Goal: Information Seeking & Learning: Learn about a topic

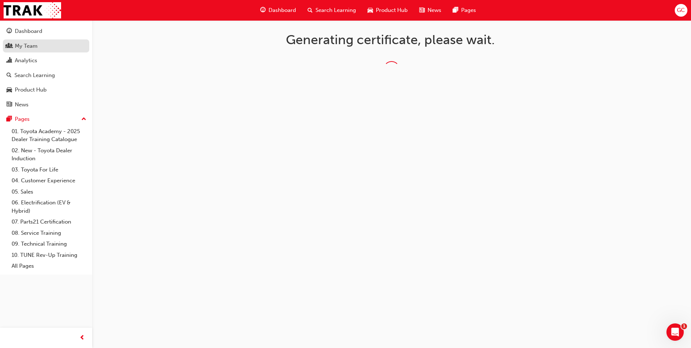
click at [29, 43] on div "My Team" at bounding box center [26, 46] width 23 height 8
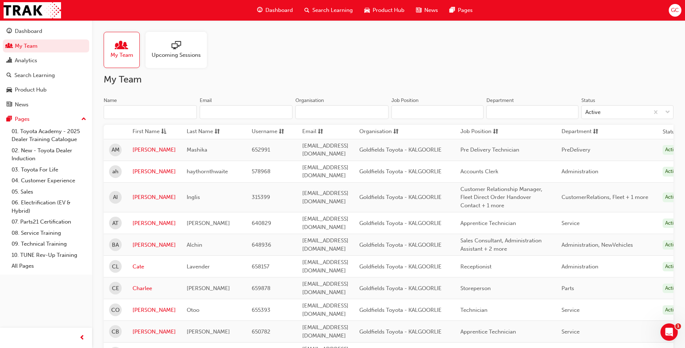
scroll to position [36, 0]
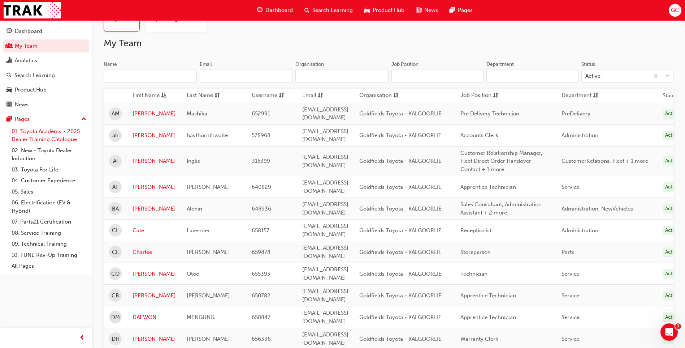
click at [40, 131] on link "01. Toyota Academy - 2025 Dealer Training Catalogue" at bounding box center [49, 135] width 81 height 19
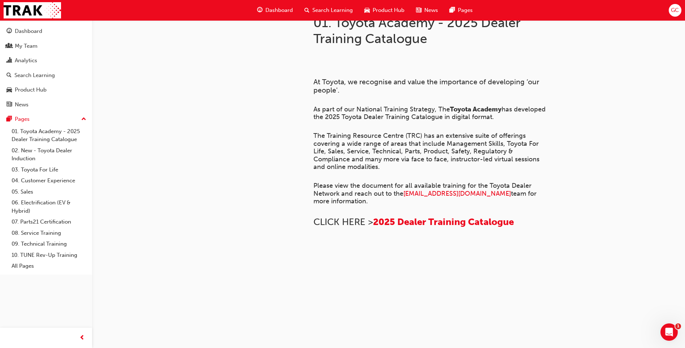
scroll to position [361, 0]
click at [33, 168] on link "03. Toyota For Life" at bounding box center [49, 169] width 81 height 11
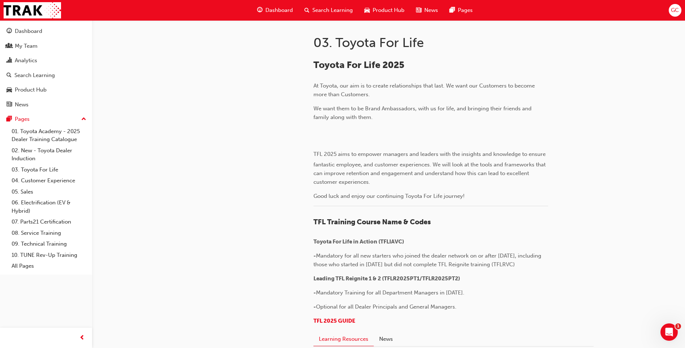
scroll to position [181, 0]
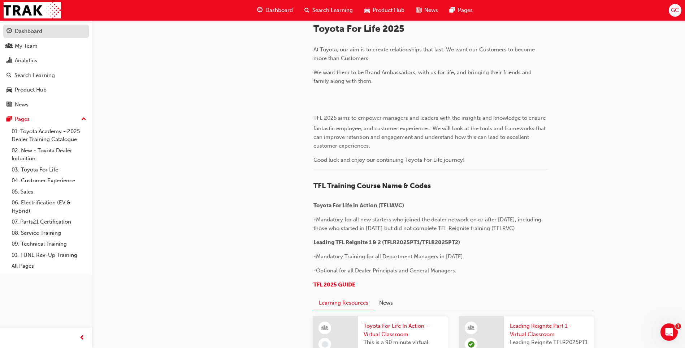
click at [22, 31] on div "Dashboard" at bounding box center [28, 31] width 27 height 8
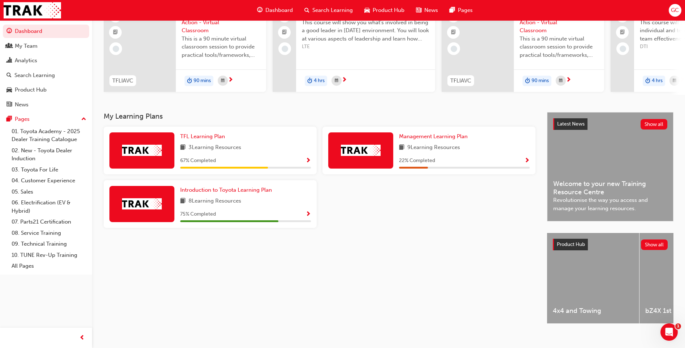
scroll to position [72, 0]
click at [307, 217] on span "Show Progress" at bounding box center [308, 214] width 5 height 7
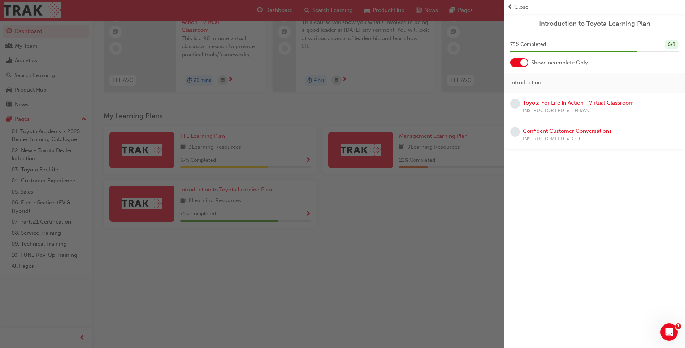
click at [523, 64] on div at bounding box center [524, 62] width 7 height 7
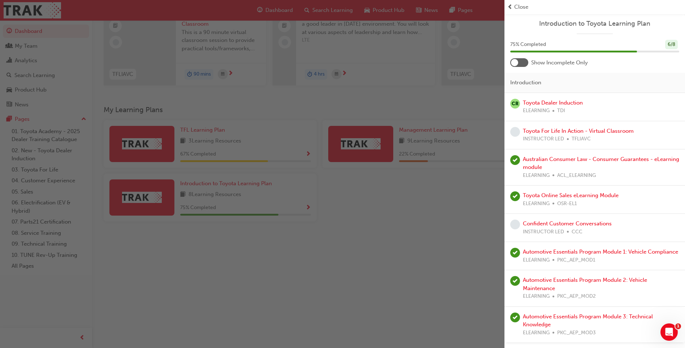
scroll to position [84, 0]
click at [512, 59] on div at bounding box center [519, 62] width 18 height 9
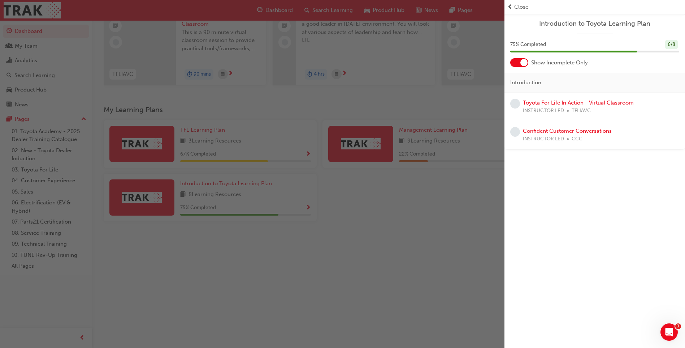
click at [390, 218] on div "button" at bounding box center [252, 174] width 505 height 348
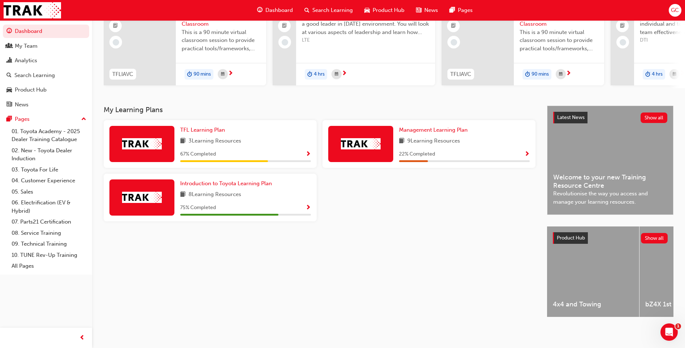
click at [525, 151] on span "Show Progress" at bounding box center [527, 154] width 5 height 7
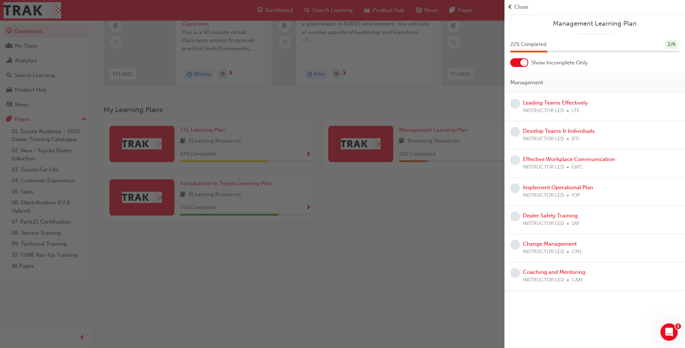
click at [522, 65] on div at bounding box center [524, 62] width 7 height 7
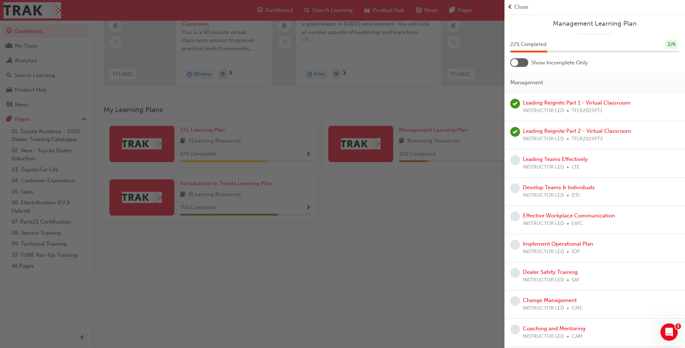
click at [522, 65] on div at bounding box center [519, 62] width 18 height 9
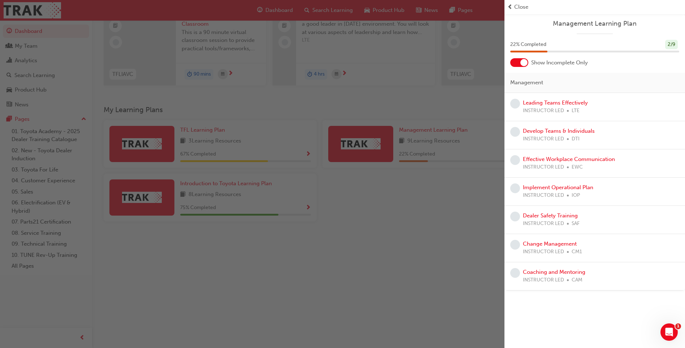
click at [197, 133] on div "button" at bounding box center [252, 174] width 505 height 348
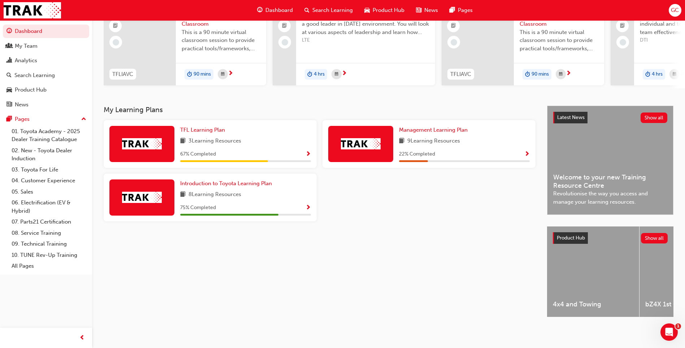
click at [197, 133] on div "TFL Learning Plan 3 Learning Resources 67 % Completed" at bounding box center [245, 144] width 131 height 36
drag, startPoint x: 197, startPoint y: 133, endPoint x: 162, endPoint y: 130, distance: 35.5
click at [162, 130] on div at bounding box center [141, 144] width 65 height 36
click at [310, 152] on span "Show Progress" at bounding box center [308, 154] width 5 height 7
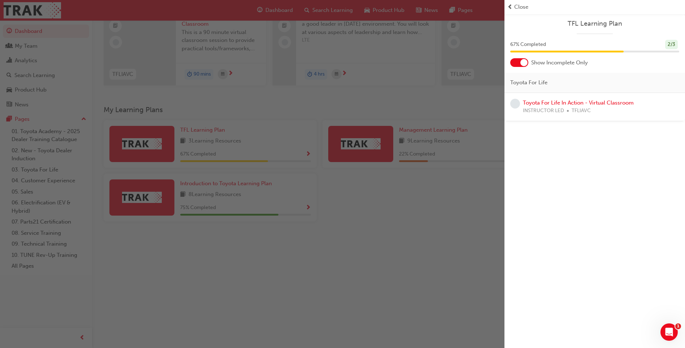
click at [525, 61] on div at bounding box center [524, 62] width 7 height 7
click at [517, 63] on div at bounding box center [514, 62] width 7 height 7
click at [494, 115] on div "button" at bounding box center [252, 174] width 505 height 348
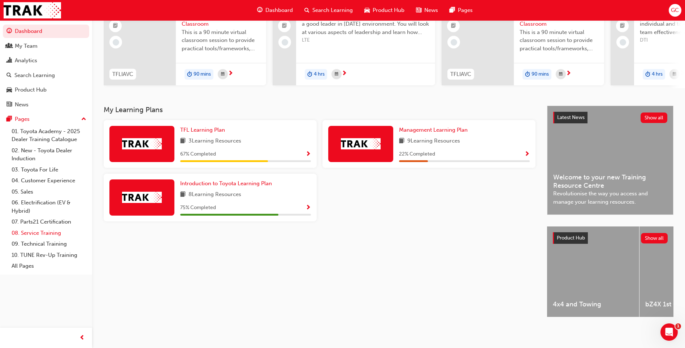
scroll to position [48, 0]
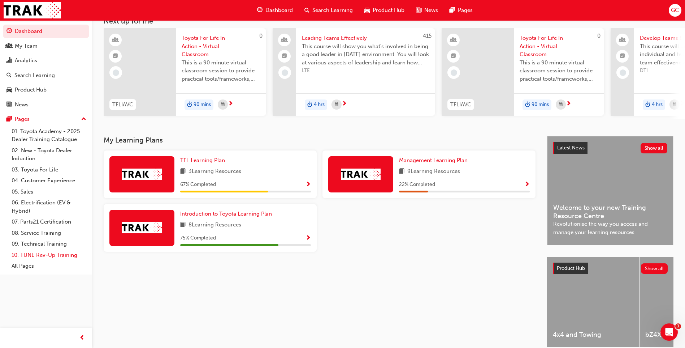
click at [38, 255] on link "10. TUNE Rev-Up Training" at bounding box center [49, 254] width 81 height 11
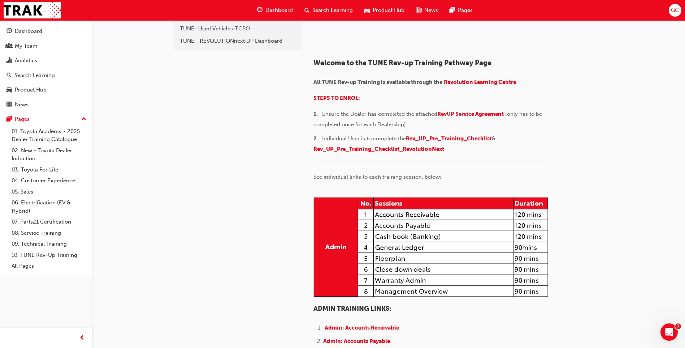
scroll to position [36, 0]
